Goal: Information Seeking & Learning: Learn about a topic

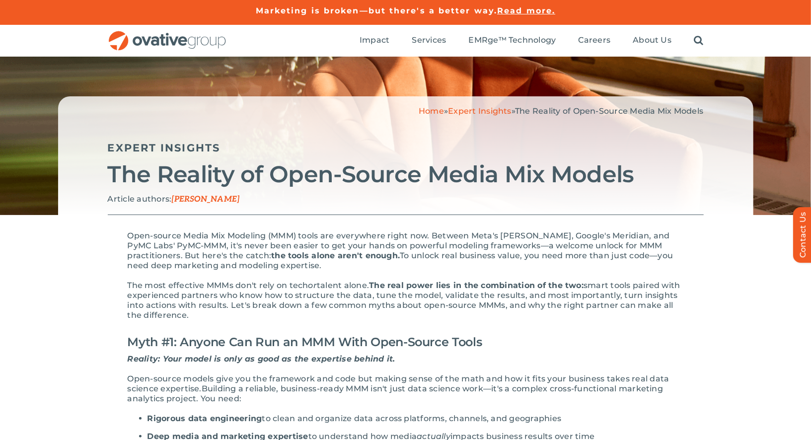
click at [486, 105] on div "Home » Expert Insights » The Reality of Open-Source Media Mix Models Expert Ins…" at bounding box center [405, 155] width 695 height 119
click at [472, 113] on link "Expert Insights" at bounding box center [480, 110] width 64 height 9
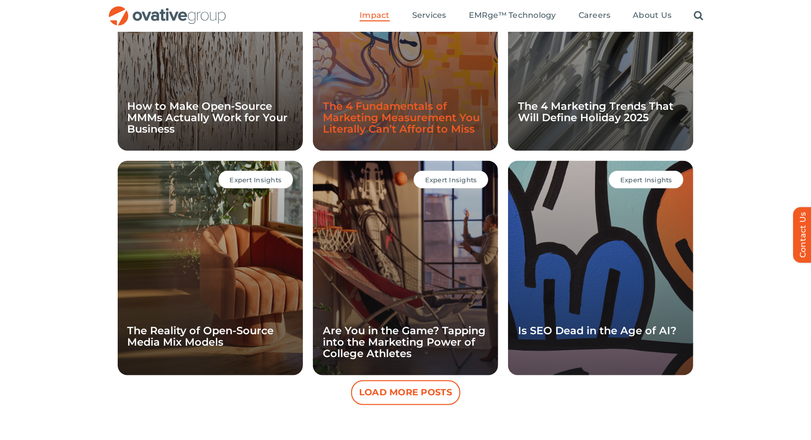
click at [376, 114] on link "The 4 Fundamentals of Marketing Measurement You Literally Can’t Afford to Miss" at bounding box center [401, 117] width 157 height 35
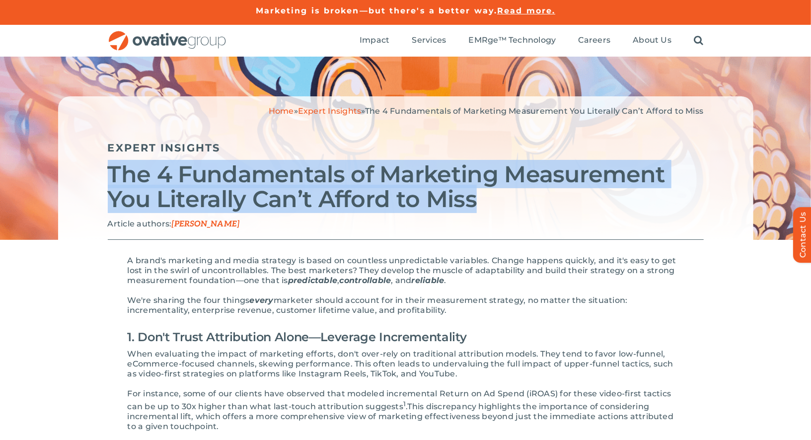
drag, startPoint x: 474, startPoint y: 200, endPoint x: 109, endPoint y: 184, distance: 365.7
click at [109, 184] on h2 "The 4 Fundamentals of Marketing Measurement You Literally Can’t Afford to Miss" at bounding box center [406, 187] width 596 height 50
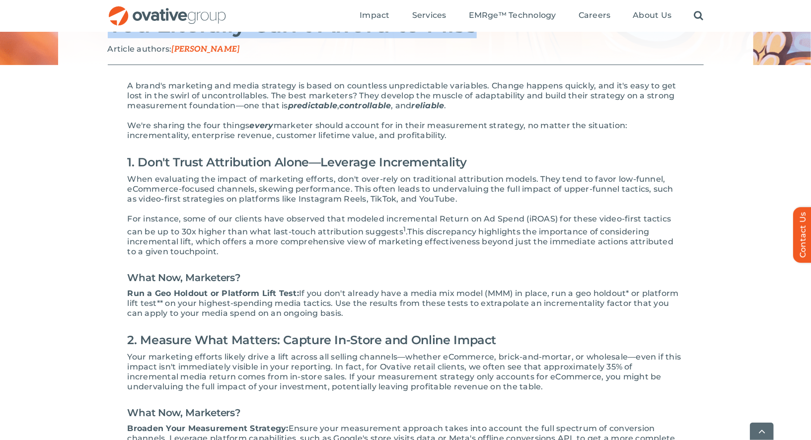
scroll to position [176, 0]
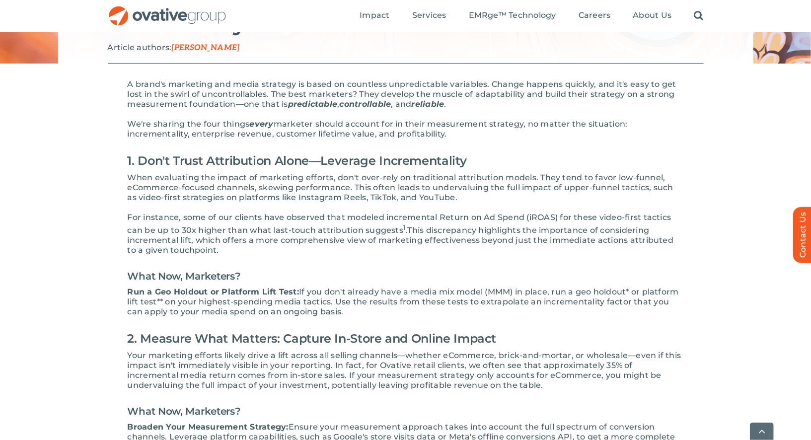
click at [464, 293] on span "If you don't already have a media mix model (MMM) in place, run a geo holdout* …" at bounding box center [403, 301] width 551 height 29
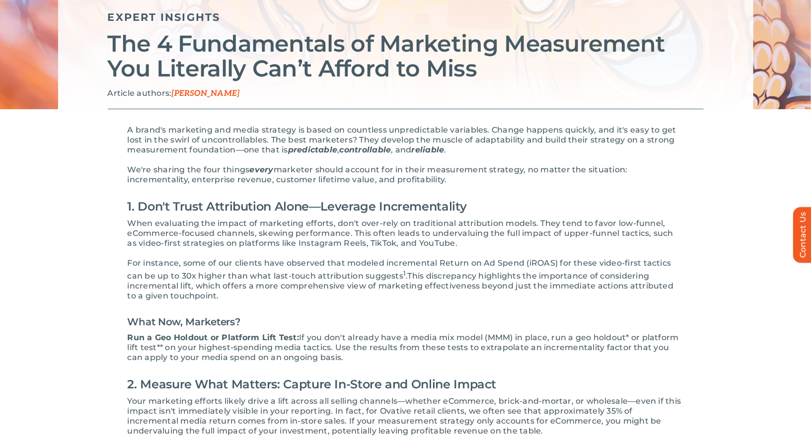
scroll to position [0, 0]
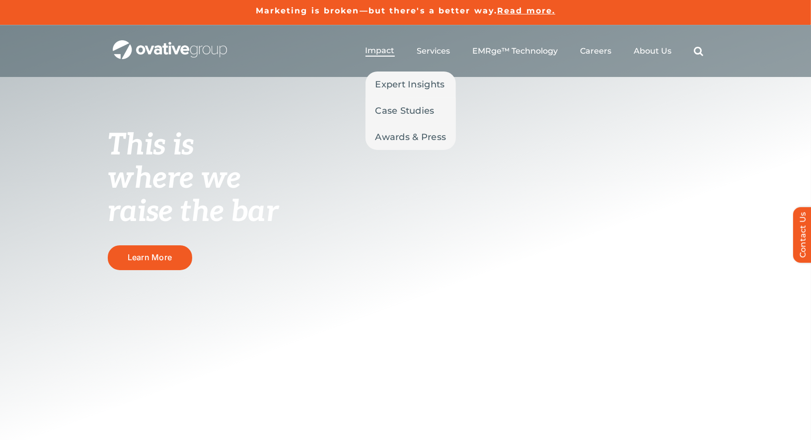
click at [381, 48] on span "Impact" at bounding box center [379, 51] width 29 height 10
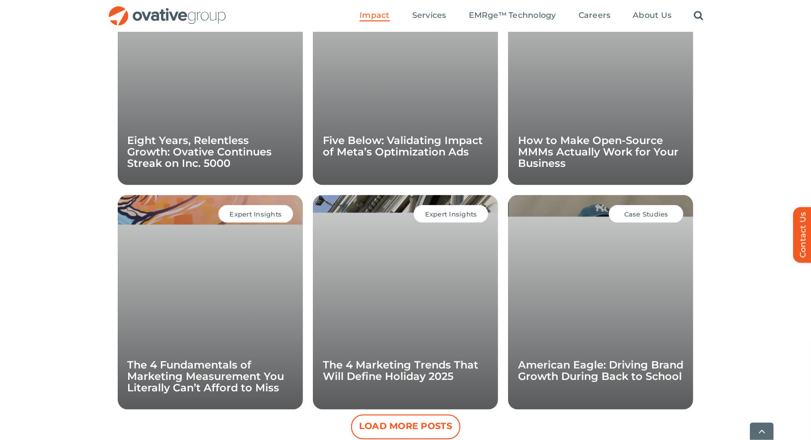
scroll to position [794, 0]
